Goal: Download file/media

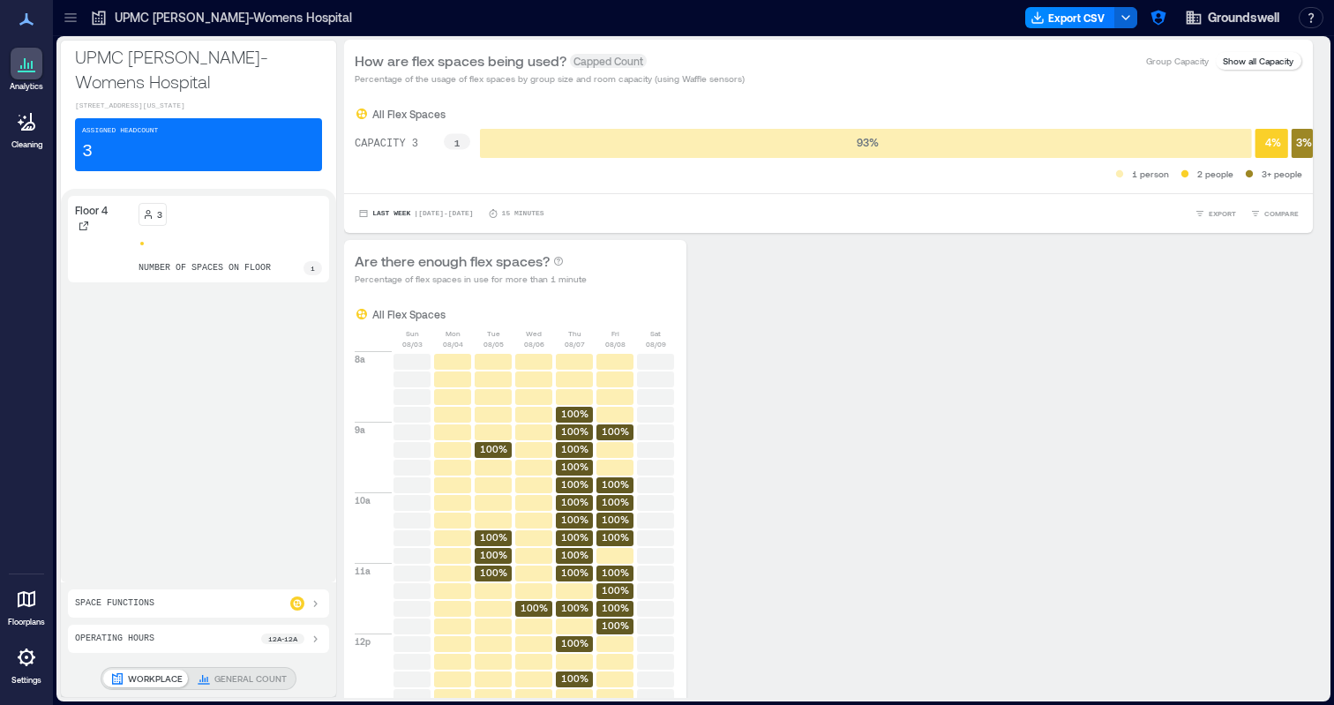
click at [68, 21] on icon at bounding box center [69, 21] width 11 height 2
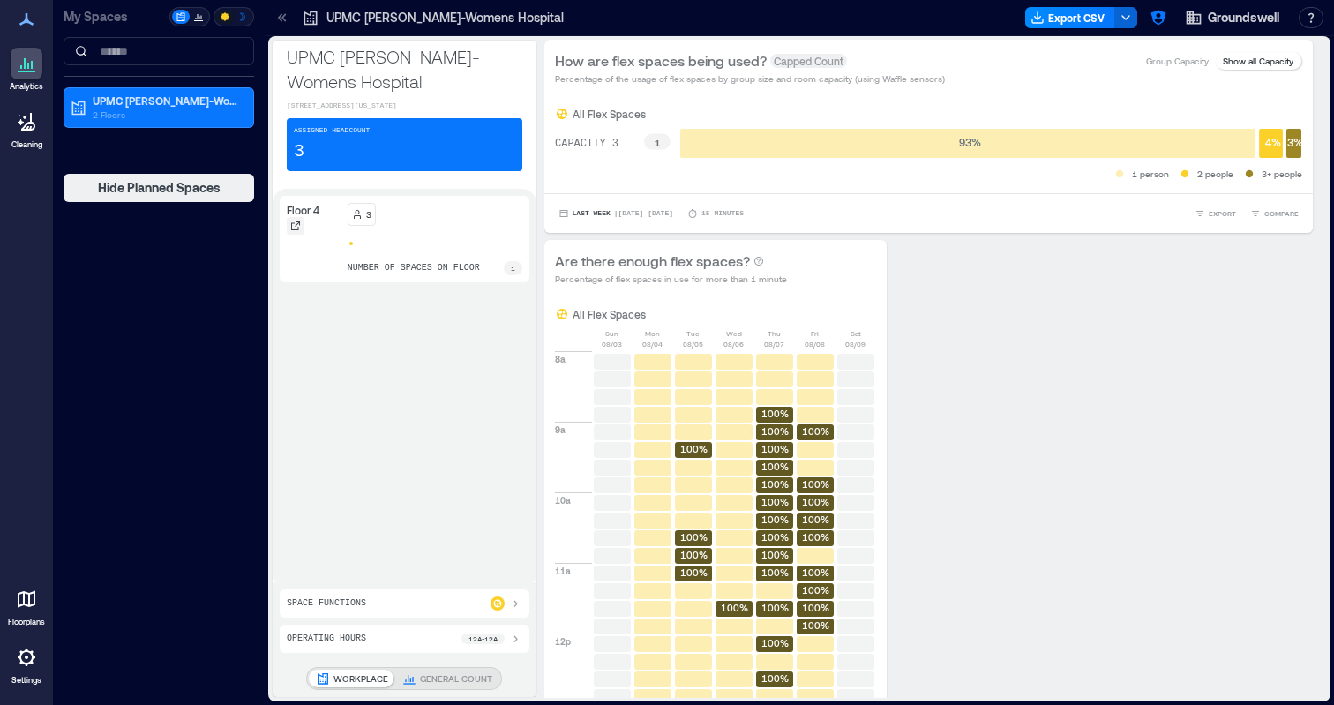
click at [302, 228] on div at bounding box center [296, 226] width 18 height 18
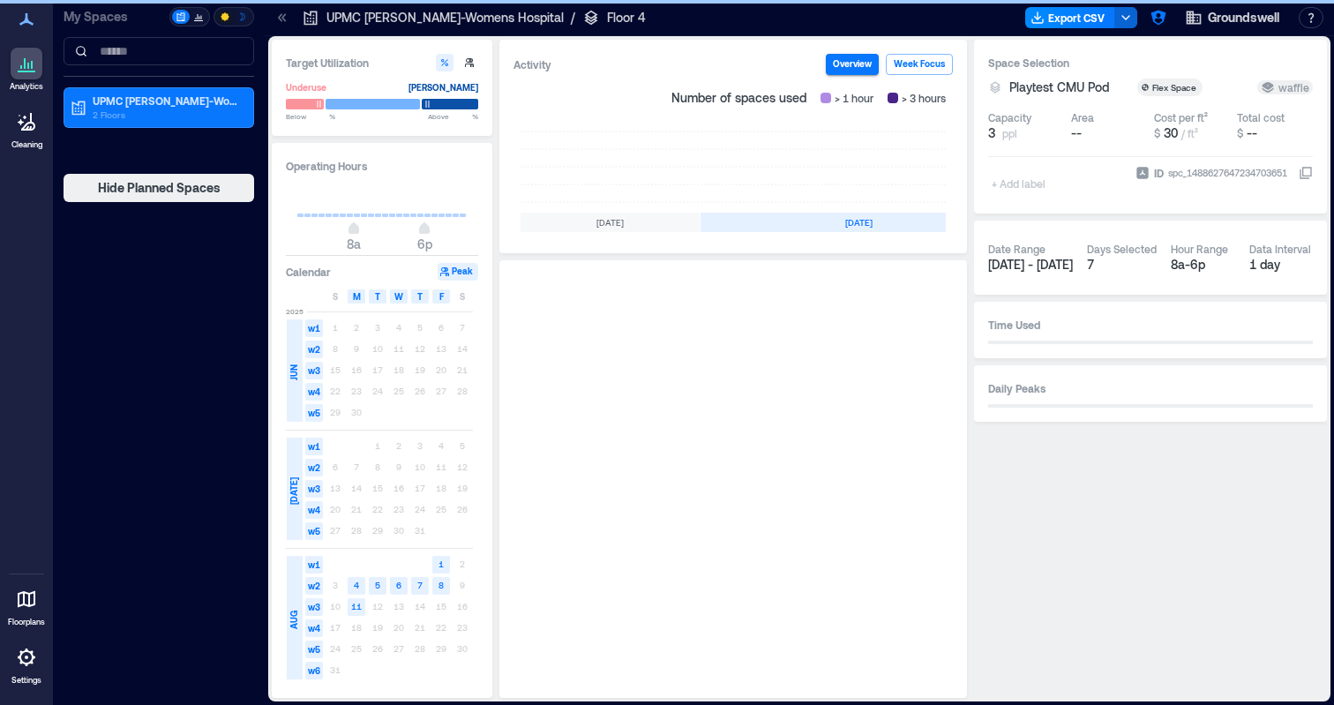
scroll to position [0, 527]
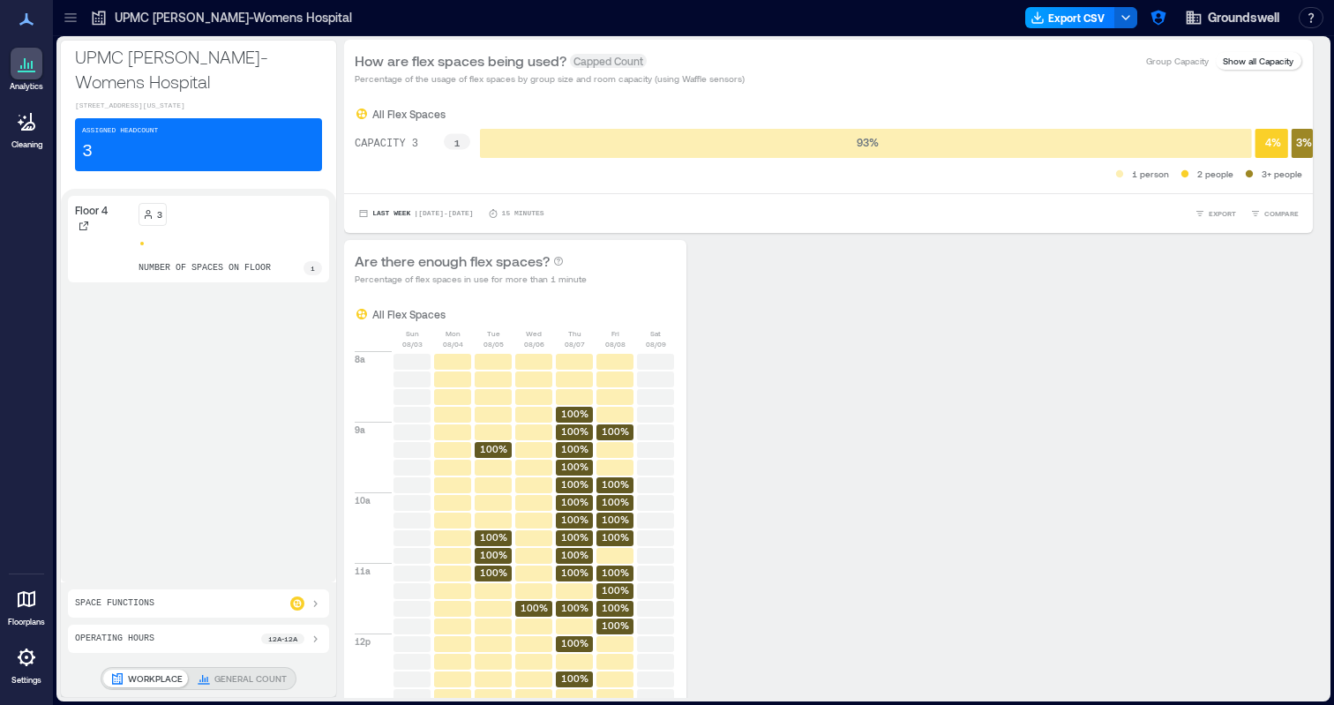
click at [1087, 19] on button "Export CSV" at bounding box center [1070, 17] width 90 height 21
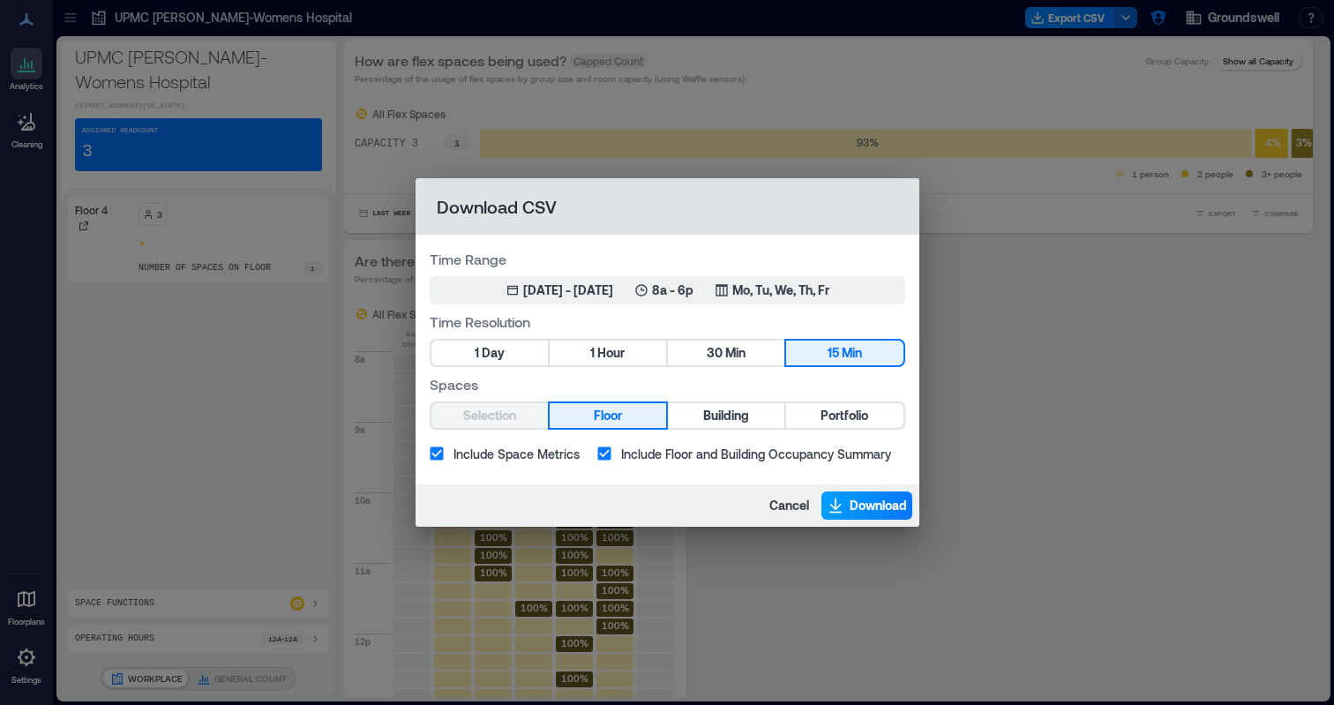
click at [890, 504] on span "Download" at bounding box center [877, 506] width 57 height 18
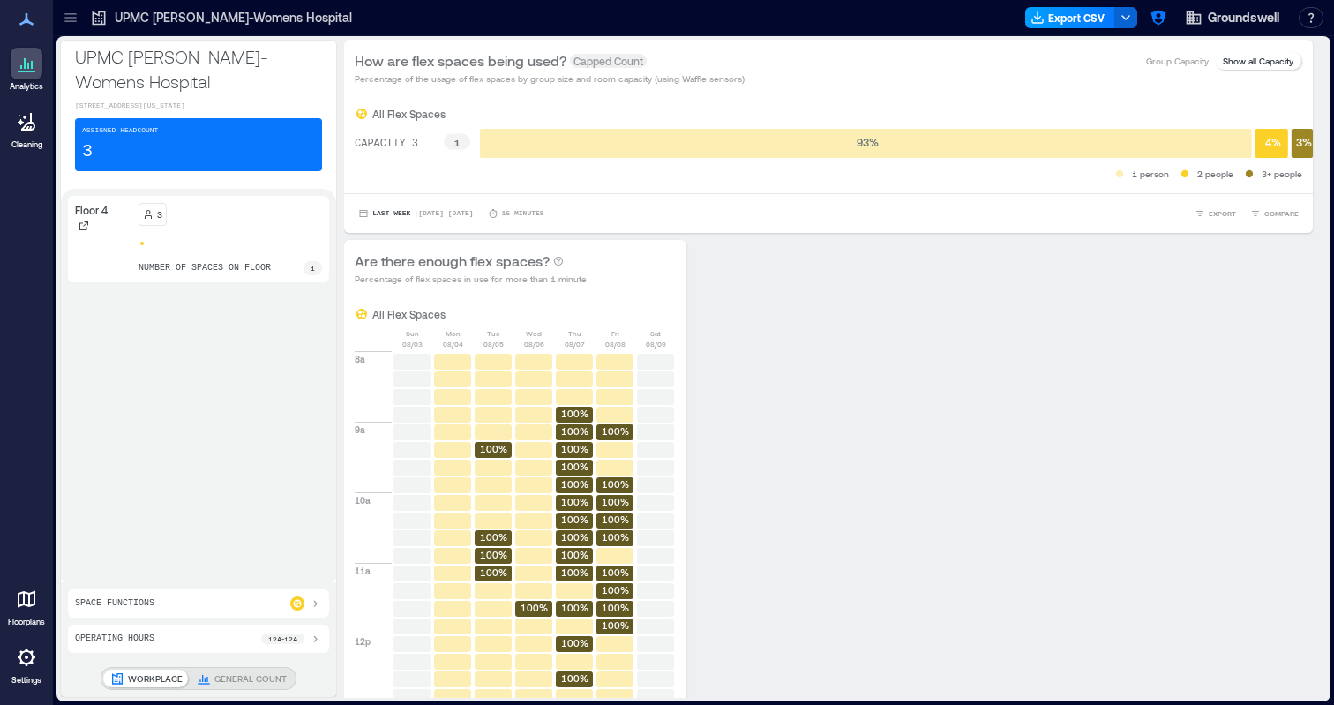
click at [1069, 23] on button "Export CSV" at bounding box center [1070, 17] width 90 height 21
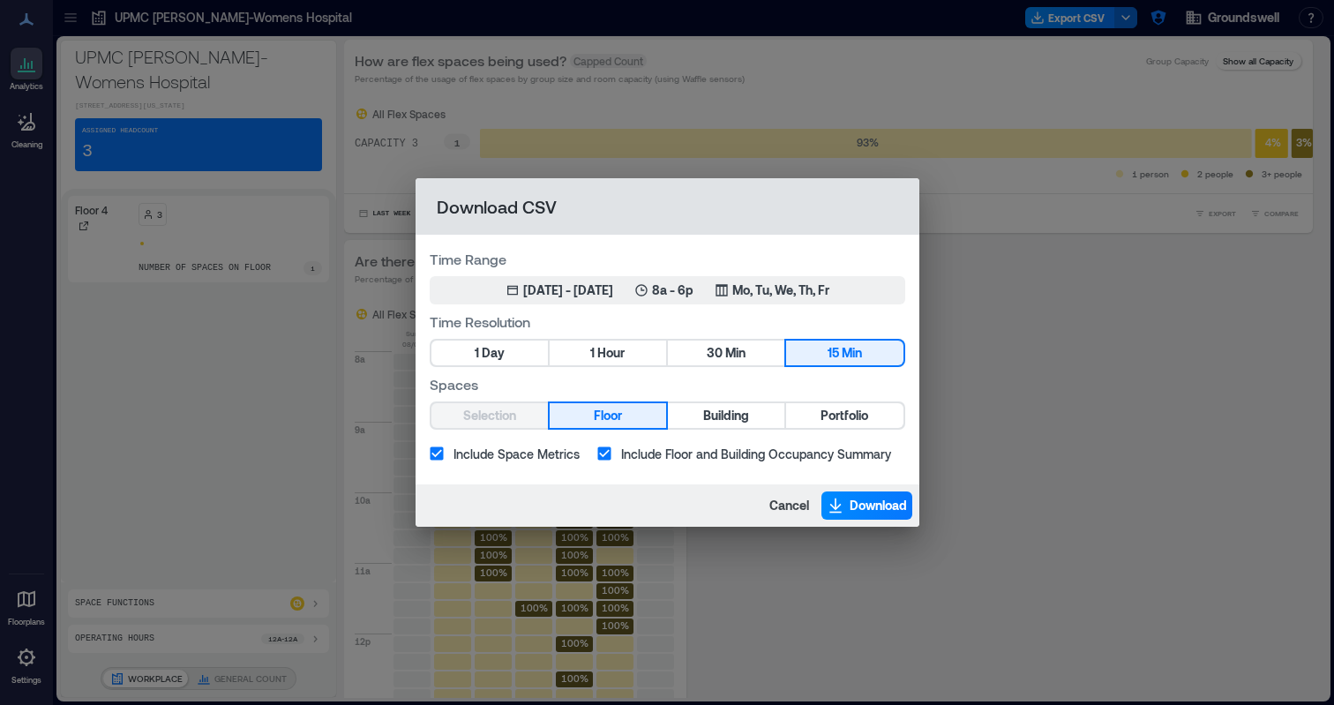
click at [719, 458] on span "Include Floor and Building Occupancy Summary" at bounding box center [756, 454] width 270 height 19
click at [851, 501] on span "Download" at bounding box center [877, 506] width 57 height 18
